Goal: Task Accomplishment & Management: Complete application form

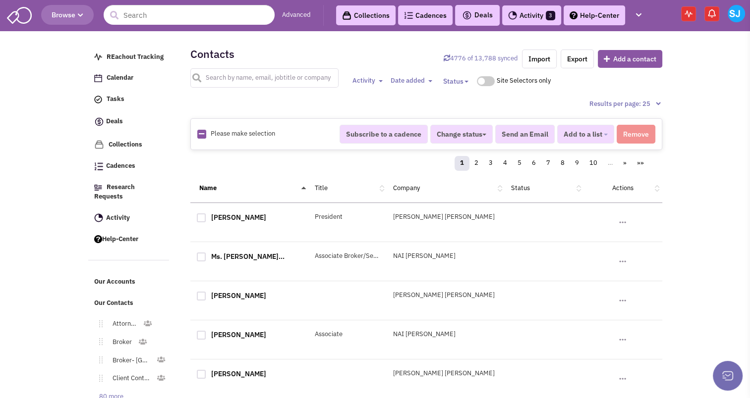
click at [219, 75] on input "text" at bounding box center [264, 77] width 149 height 19
type input "[PERSON_NAME]"
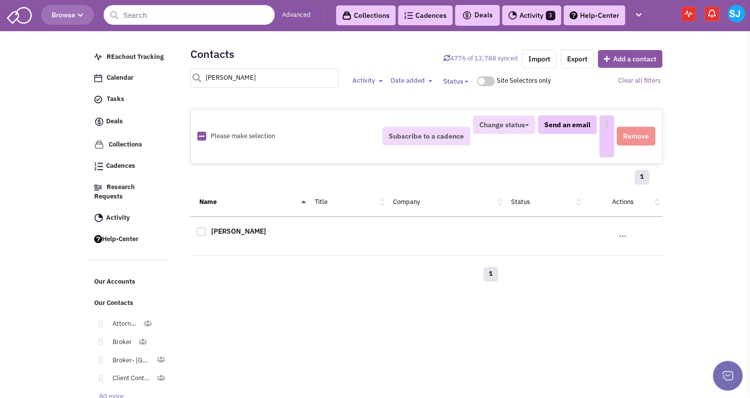
select select
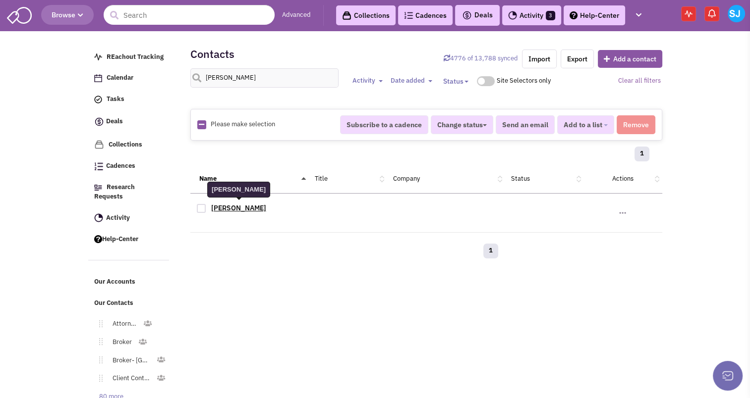
click at [239, 205] on link "[PERSON_NAME]" at bounding box center [238, 208] width 55 height 9
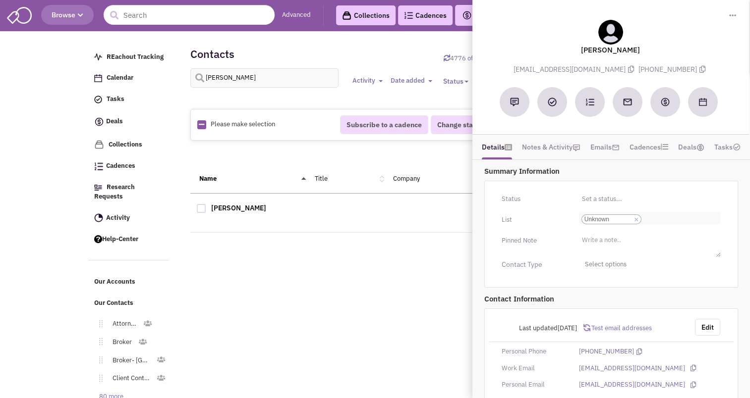
click at [637, 219] on link "×" at bounding box center [636, 220] width 4 height 9
click at [0, 0] on select "Select a list... Unknown" at bounding box center [0, 0] width 0 height 0
click at [620, 214] on ul "Select a list..." at bounding box center [650, 217] width 142 height 11
click at [0, 0] on select "Select a list..." at bounding box center [0, 0] width 0 height 0
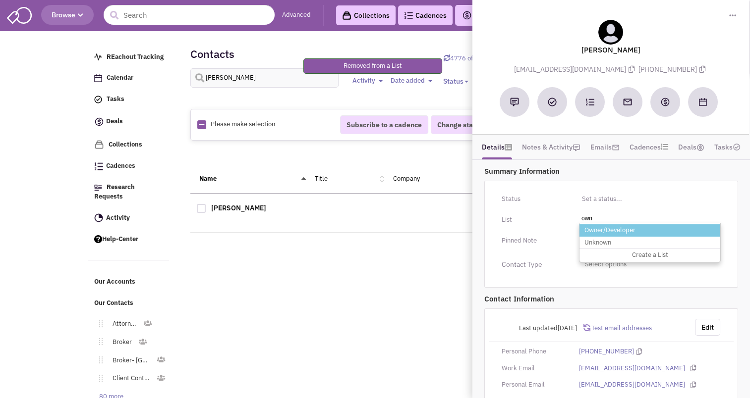
type input "own"
click at [614, 229] on li "Owner/Developer" at bounding box center [649, 230] width 141 height 12
click at [0, 0] on select "Select a list..." at bounding box center [0, 0] width 0 height 0
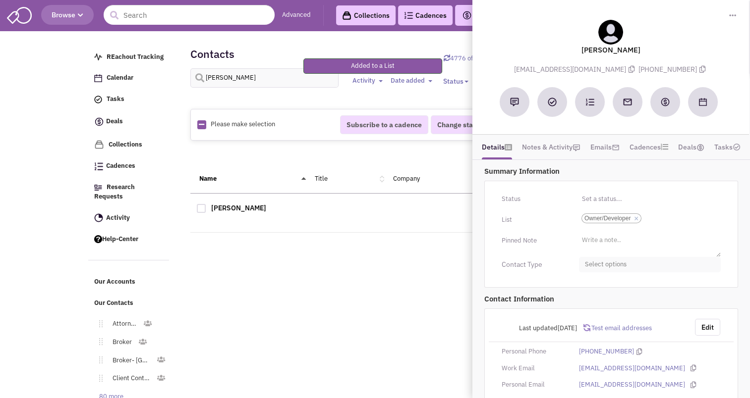
click at [610, 262] on span "Select options" at bounding box center [650, 264] width 142 height 15
click at [588, 324] on div at bounding box center [588, 324] width 9 height 9
checkbox input "true"
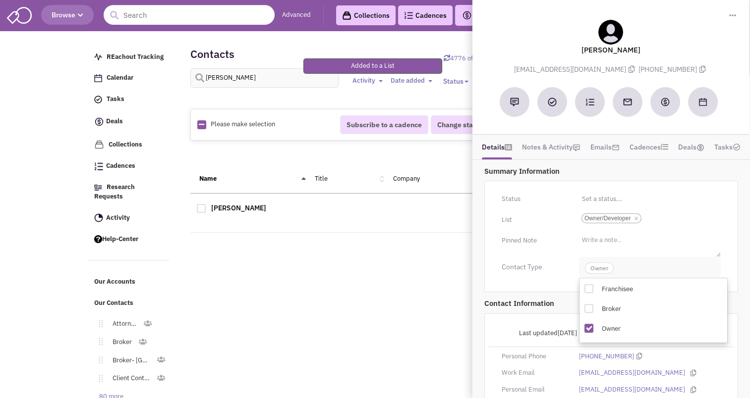
click at [599, 270] on span "Owner" at bounding box center [599, 268] width 29 height 11
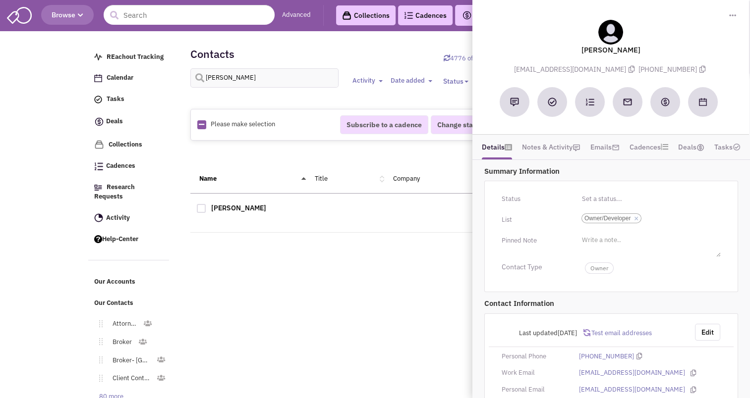
click at [307, 274] on div "REachout Tracking Calendar Tasks Completed Tasks Deals Team Deals Toggle Dropdo…" at bounding box center [375, 159] width 574 height 248
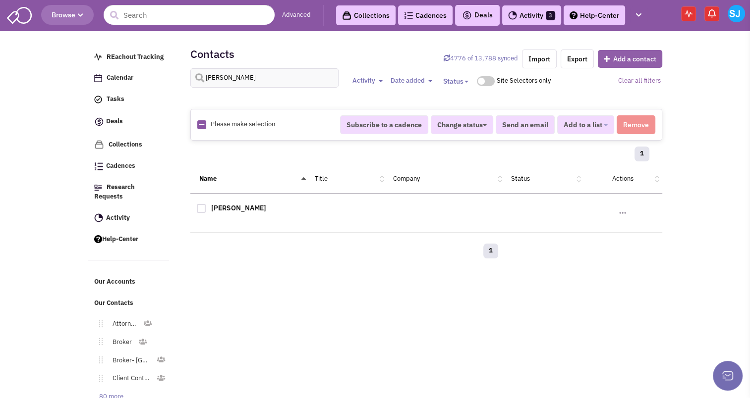
click at [636, 55] on button "Add a contact" at bounding box center [630, 59] width 64 height 18
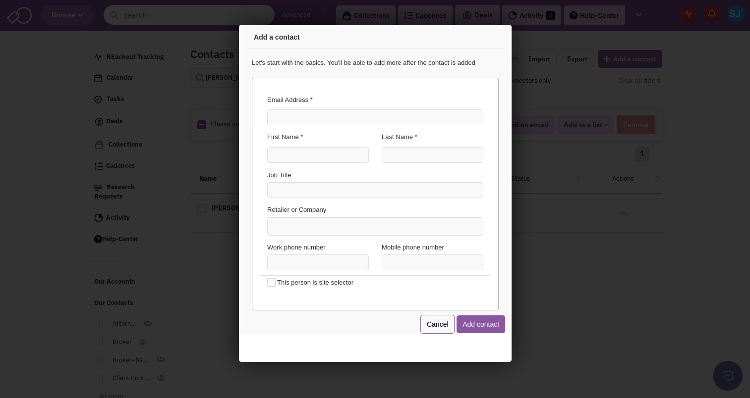
scroll to position [0, 0]
click at [287, 117] on input "Email Address *" at bounding box center [373, 116] width 216 height 16
type input "[EMAIL_ADDRESS][DOMAIN_NAME]"
type input "[PERSON_NAME] [PERSON_NAME]"
type input "[PERSON_NAME]"
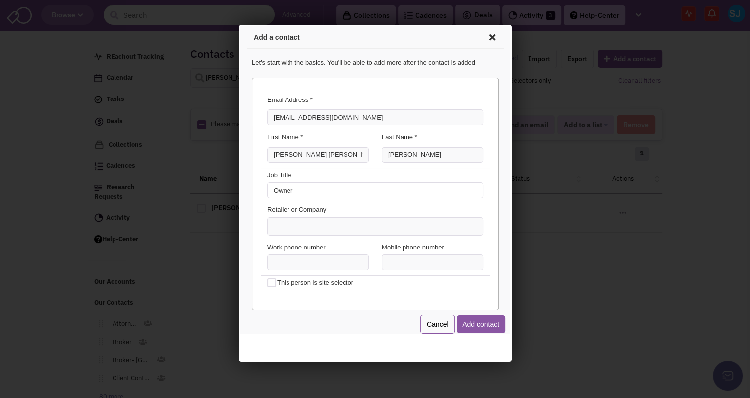
type input "Owner"
type input "(___) ___-____"
click at [479, 322] on button "Add contact" at bounding box center [478, 323] width 49 height 18
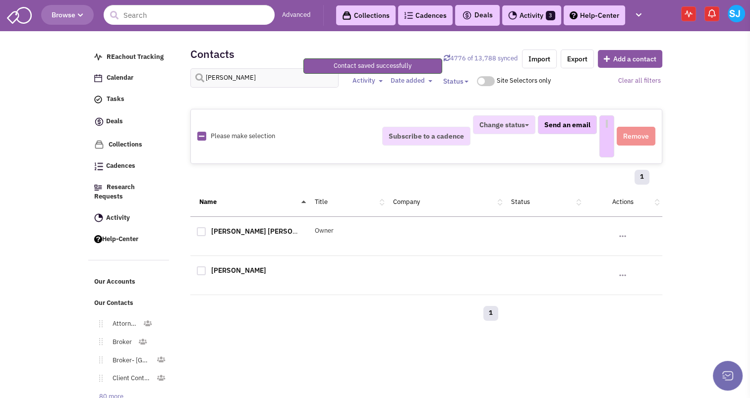
select select
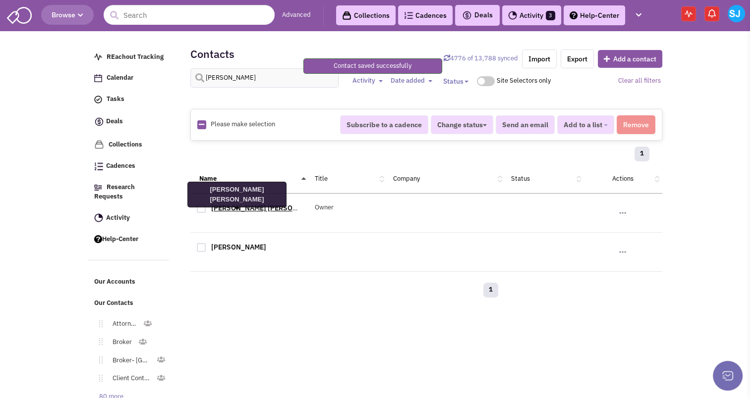
click at [235, 205] on link "[PERSON_NAME] [PERSON_NAME] ..." at bounding box center [270, 208] width 119 height 9
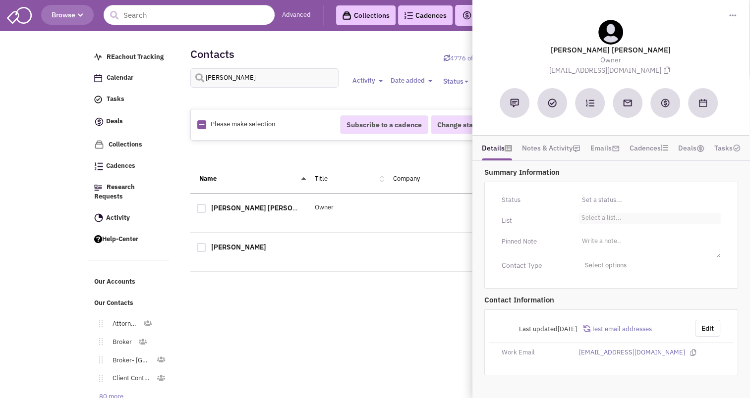
click at [596, 213] on li "Select a list..." at bounding box center [600, 216] width 43 height 7
click at [0, 0] on select "Select a list..." at bounding box center [0, 0] width 0 height 0
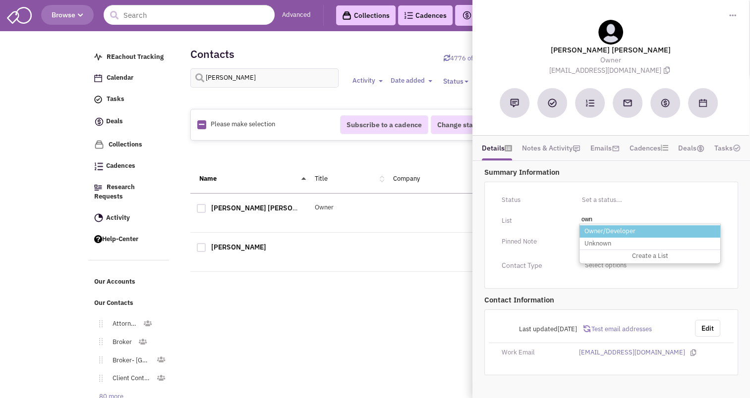
type input "own"
click at [594, 226] on li "Owner/Developer" at bounding box center [649, 231] width 141 height 12
click at [0, 0] on select "Select a list..." at bounding box center [0, 0] width 0 height 0
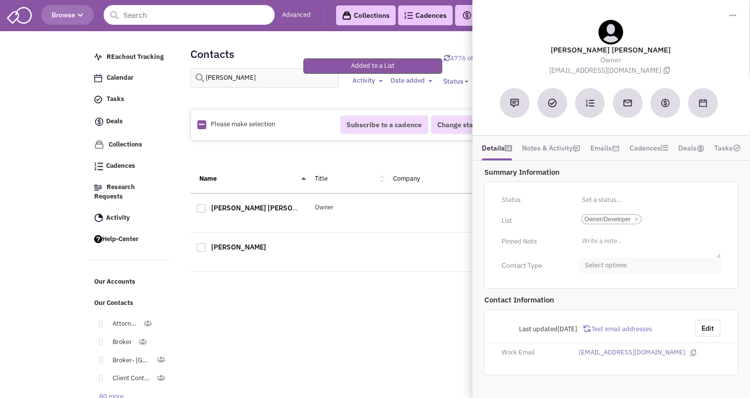
click at [619, 264] on span "Select options" at bounding box center [650, 265] width 142 height 15
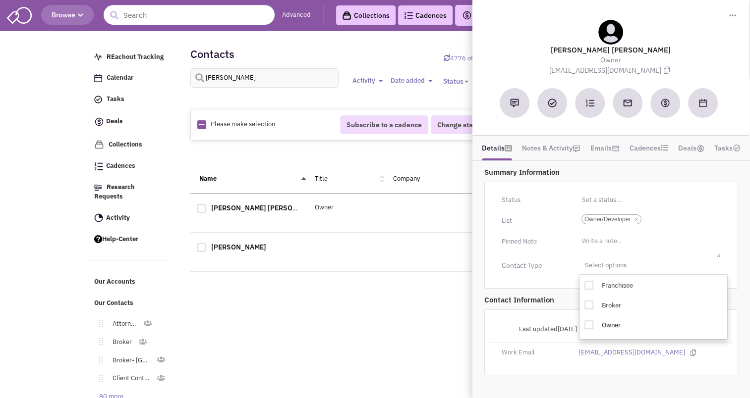
click at [593, 323] on div at bounding box center [588, 325] width 9 height 9
checkbox input "true"
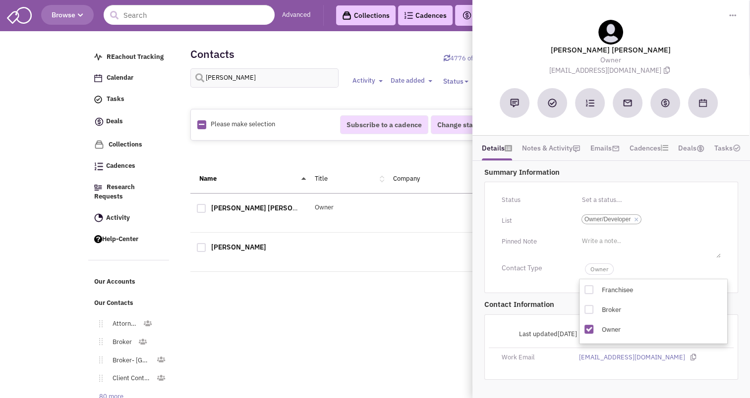
click at [333, 282] on div "1" at bounding box center [347, 292] width 315 height 20
